Goal: Task Accomplishment & Management: Complete application form

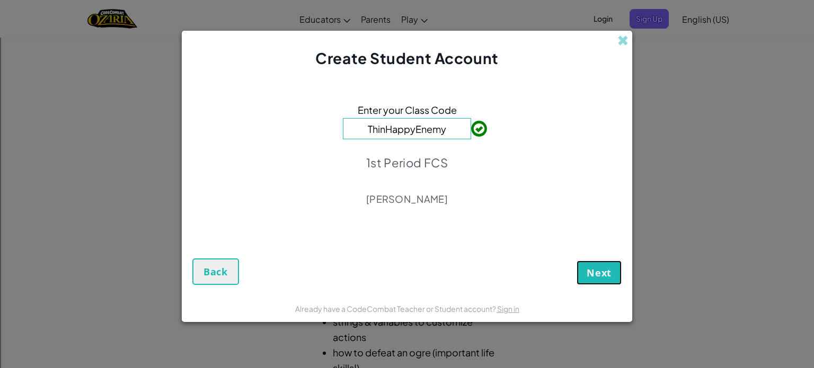
click at [604, 273] on span "Next" at bounding box center [599, 273] width 25 height 13
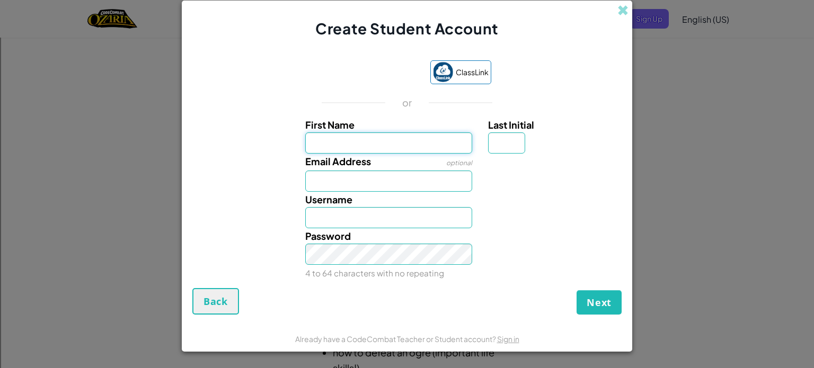
click at [395, 146] on input "First Name" at bounding box center [389, 143] width 168 height 21
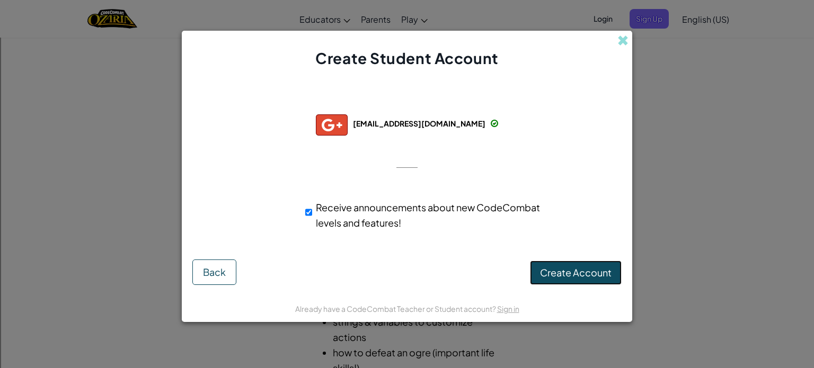
click at [572, 268] on span "Create Account" at bounding box center [576, 273] width 72 height 12
click at [580, 271] on button "Create Account" at bounding box center [576, 273] width 92 height 24
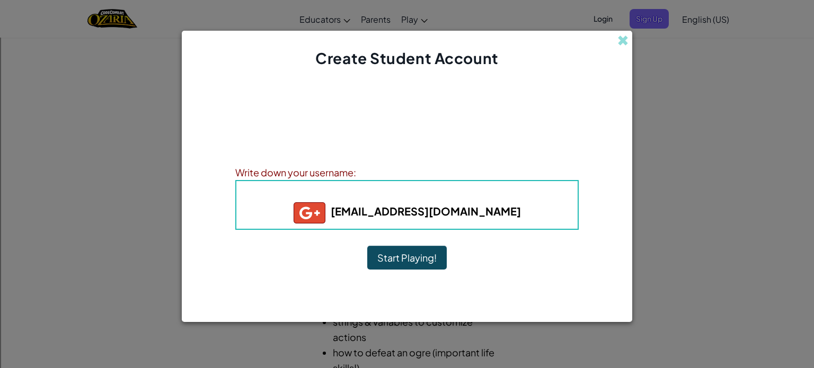
click at [401, 258] on button "Start Playing!" at bounding box center [407, 258] width 80 height 24
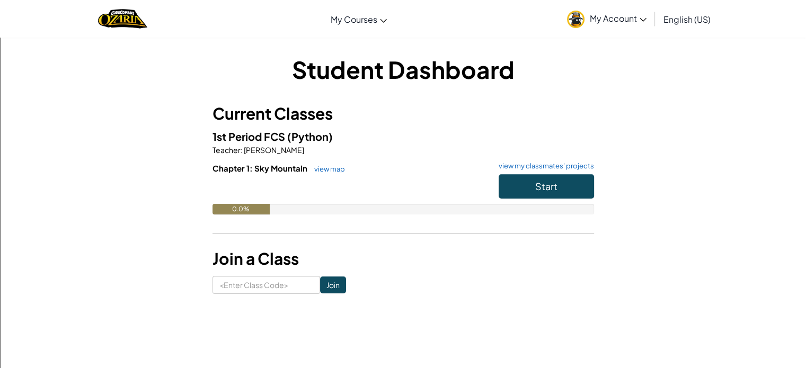
click at [582, 16] on img at bounding box center [575, 19] width 17 height 17
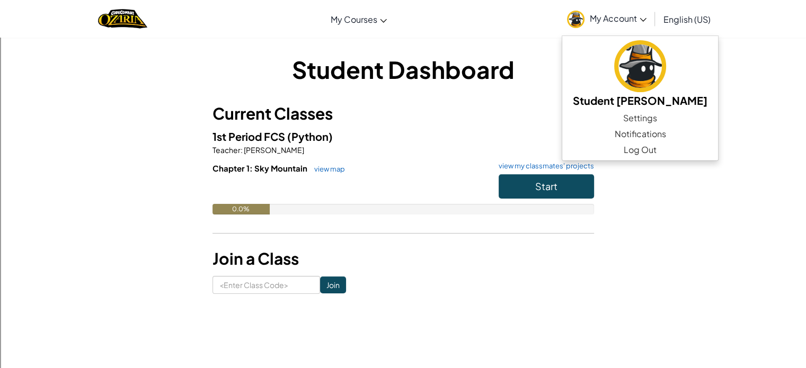
click at [486, 38] on div "Student Dashboard Current Classes 1st Period FCS (Python) Teacher : [PERSON_NAM…" at bounding box center [403, 173] width 620 height 273
